Goal: Task Accomplishment & Management: Manage account settings

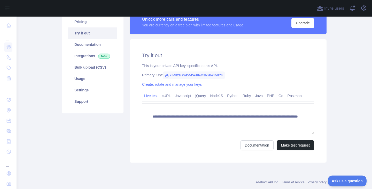
scroll to position [45, 0]
drag, startPoint x: 170, startPoint y: 76, endPoint x: 233, endPoint y: 77, distance: 62.6
click at [233, 77] on div "Primary Key: cb482fc75d5445e18af42fcdbef0df74" at bounding box center [228, 75] width 172 height 5
copy span "cb482fc75d5445e18af42fcdbef0df74"
click at [210, 146] on div "Documentation Make test request" at bounding box center [228, 145] width 172 height 10
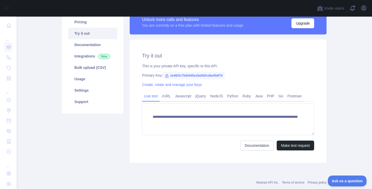
scroll to position [27, 0]
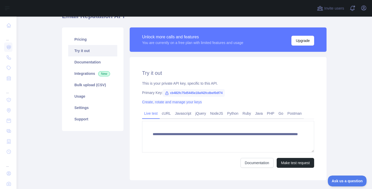
click at [193, 101] on link "Create, rotate and manage your keys" at bounding box center [172, 102] width 60 height 4
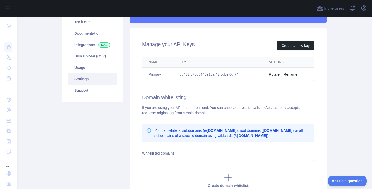
scroll to position [56, 0]
click at [288, 50] on button "Create a new key" at bounding box center [295, 46] width 37 height 10
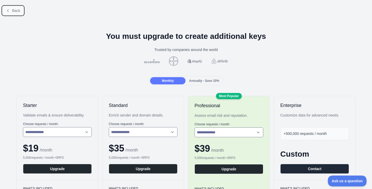
click at [12, 10] on button "Back" at bounding box center [13, 10] width 21 height 9
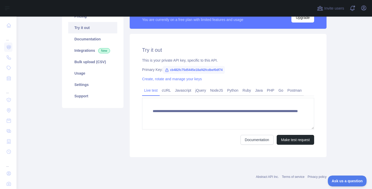
scroll to position [31, 0]
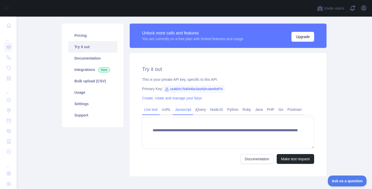
click at [187, 109] on link "Javascript" at bounding box center [183, 109] width 20 height 8
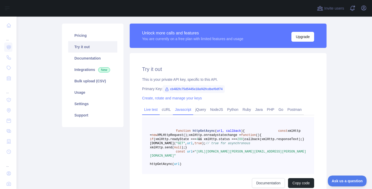
click at [149, 110] on link "Live test" at bounding box center [151, 109] width 18 height 8
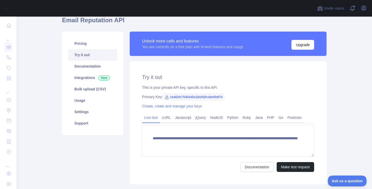
scroll to position [24, 0]
drag, startPoint x: 170, startPoint y: 97, endPoint x: 255, endPoint y: 97, distance: 85.3
click at [255, 97] on div "Primary Key: cb482fc75d5445e18af42fcdbef0df74" at bounding box center [228, 96] width 172 height 5
copy span "cb482fc75d5445e18af42fcdbef0df74"
